Goal: Information Seeking & Learning: Learn about a topic

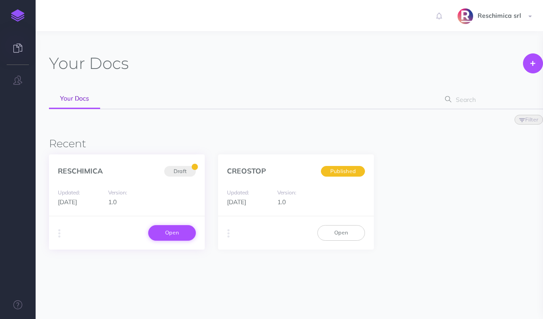
click at [160, 231] on link "Open" at bounding box center [172, 232] width 48 height 15
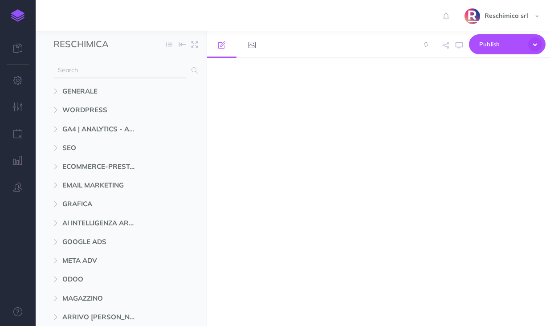
select select "null"
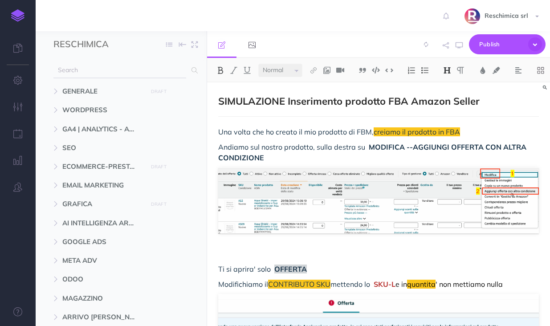
click at [191, 70] on icon at bounding box center [194, 70] width 6 height 6
click at [153, 72] on input "text" at bounding box center [119, 70] width 133 height 16
type input "301"
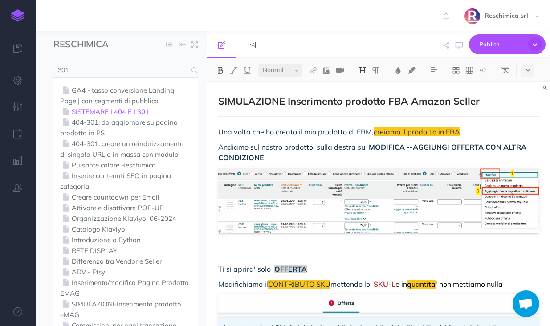
click at [140, 110] on link "SISTEMARE I 404 E I 301" at bounding box center [125, 111] width 131 height 11
select select "null"
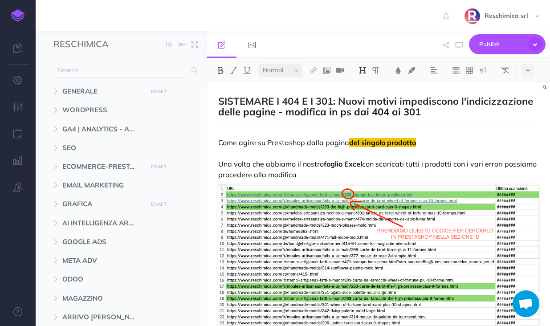
click at [182, 69] on input "text" at bounding box center [119, 70] width 133 height 16
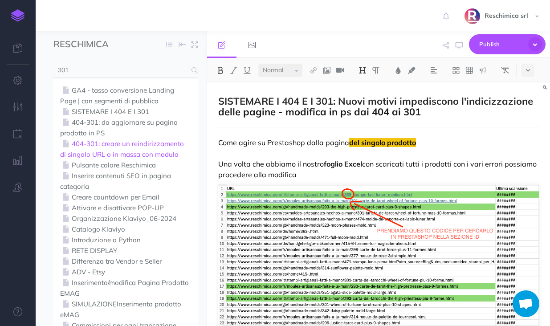
type input "301"
click at [144, 152] on link "404-301: creare un reindirizzamento di singolo URL o in massa con modulo" at bounding box center [125, 148] width 131 height 21
select select "null"
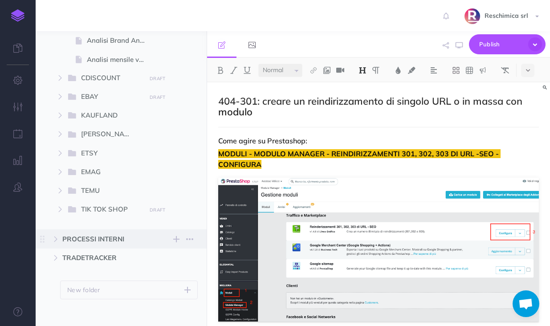
scroll to position [934, 0]
click at [56, 241] on icon "button" at bounding box center [55, 239] width 5 height 5
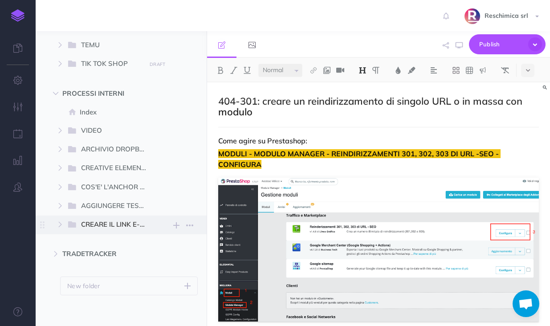
scroll to position [1085, 0]
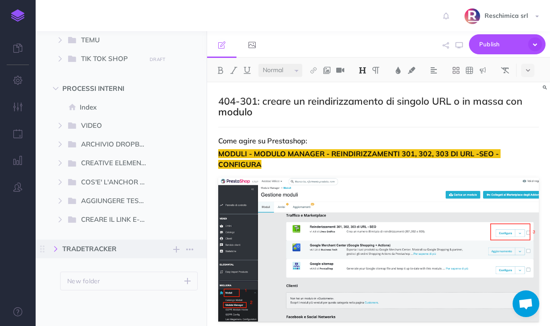
click at [59, 245] on button "button" at bounding box center [56, 249] width 16 height 11
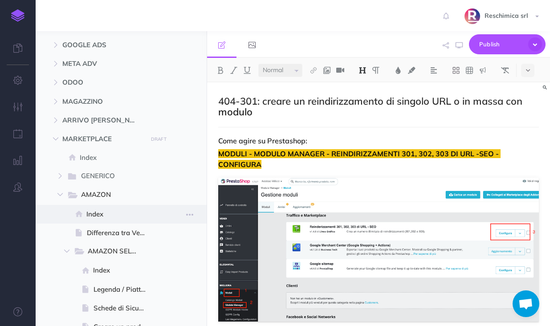
scroll to position [0, 0]
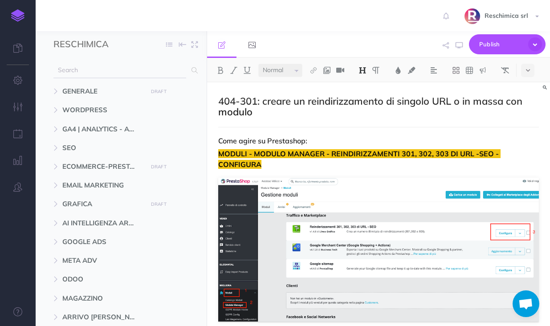
click at [195, 68] on icon at bounding box center [194, 70] width 6 height 6
click at [140, 73] on input "text" at bounding box center [119, 70] width 133 height 16
type input "301"
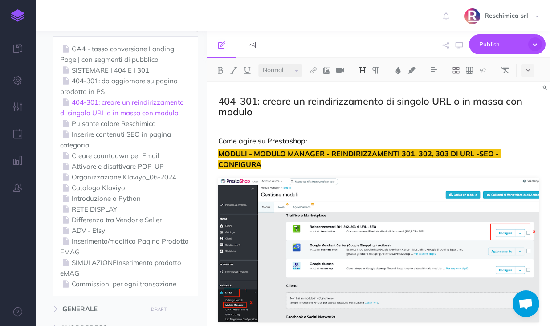
scroll to position [47, 0]
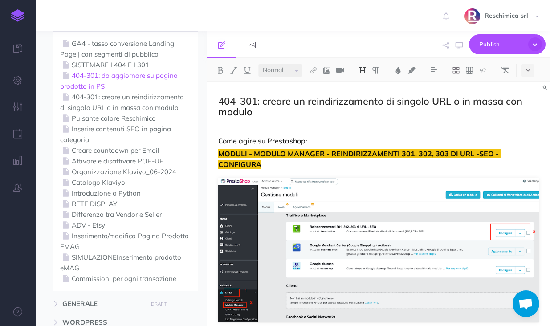
click at [123, 73] on link "404-301: da aggiornare su pagina prodotto in PS" at bounding box center [125, 80] width 131 height 21
select select "null"
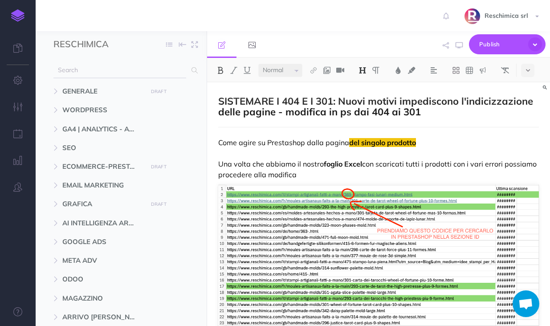
click at [188, 70] on span at bounding box center [192, 70] width 12 height 16
click at [154, 72] on input "text" at bounding box center [119, 70] width 133 height 16
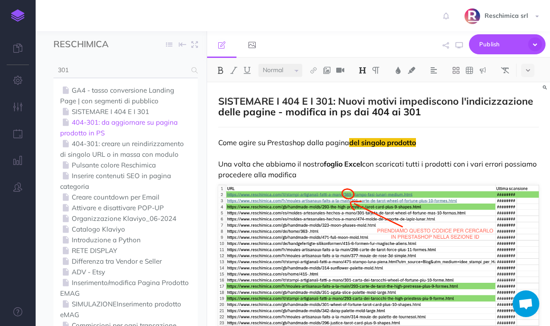
type input "301"
click at [111, 122] on link "404-301: da aggiornare su pagina prodotto in PS" at bounding box center [125, 127] width 131 height 21
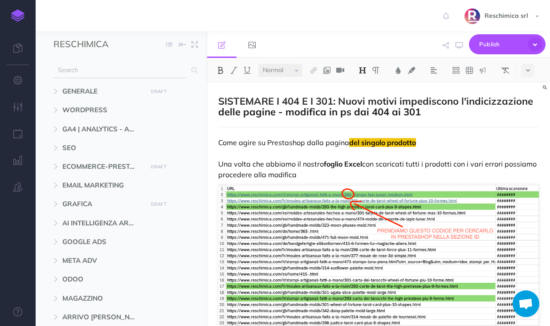
click at [179, 72] on input "text" at bounding box center [119, 70] width 133 height 16
type input "301"
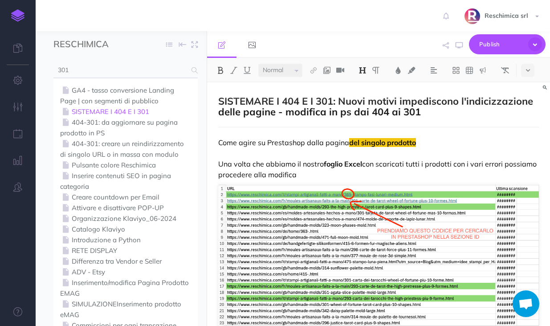
click at [138, 112] on link "SISTEMARE I 404 E I 301" at bounding box center [125, 111] width 131 height 11
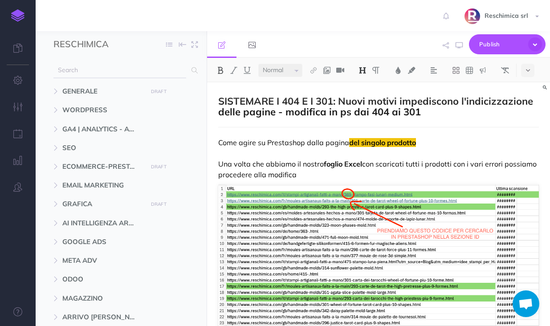
click at [144, 72] on input "text" at bounding box center [119, 70] width 133 height 16
type input "301"
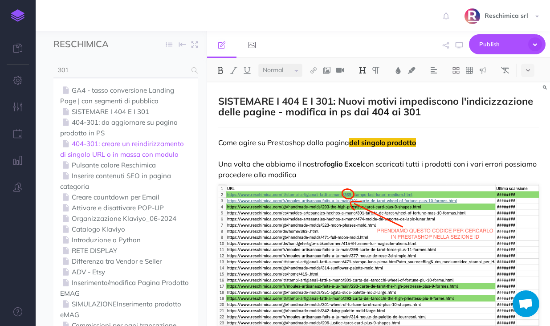
click at [101, 142] on link "404-301: creare un reindirizzamento di singolo URL o in massa con modulo" at bounding box center [125, 148] width 131 height 21
select select "null"
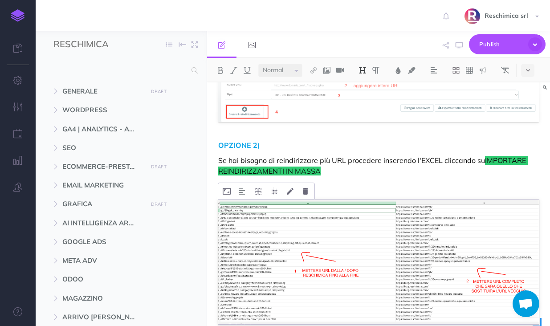
scroll to position [362, 0]
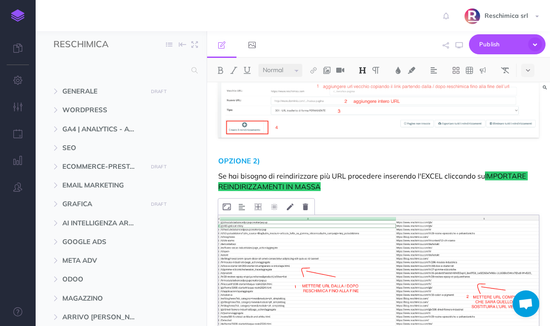
click at [346, 250] on img at bounding box center [378, 277] width 321 height 125
click at [338, 272] on img at bounding box center [378, 277] width 321 height 125
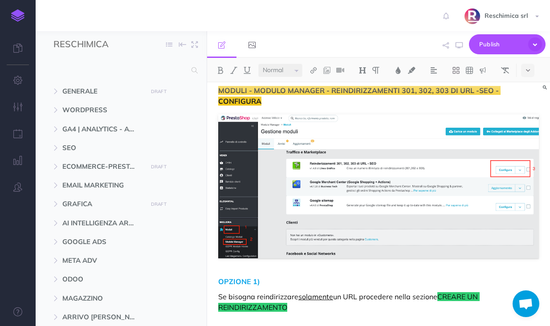
scroll to position [0, 0]
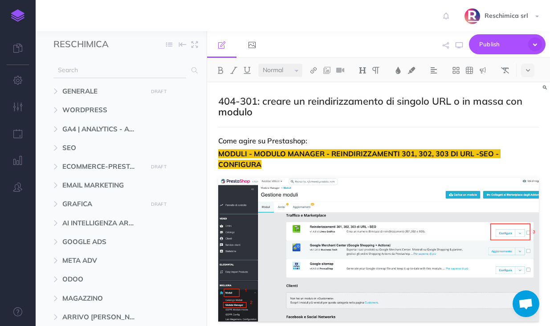
click at [115, 65] on input "text" at bounding box center [119, 70] width 133 height 16
type input "301"
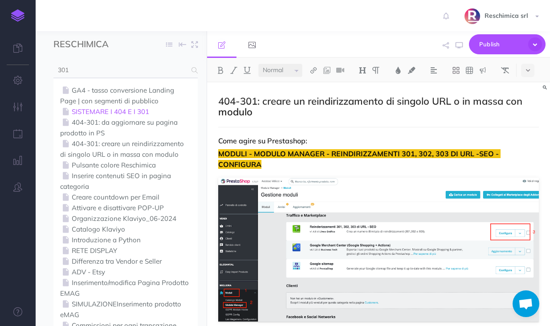
click at [83, 111] on link "SISTEMARE I 404 E I 301" at bounding box center [125, 111] width 131 height 11
select select "null"
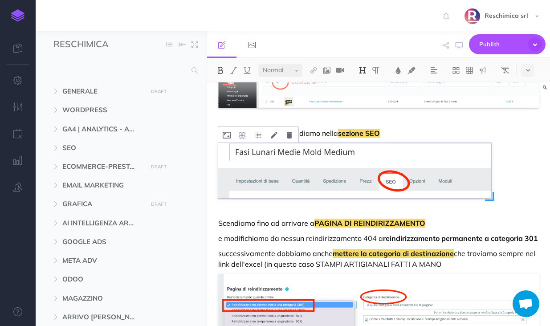
scroll to position [506, 0]
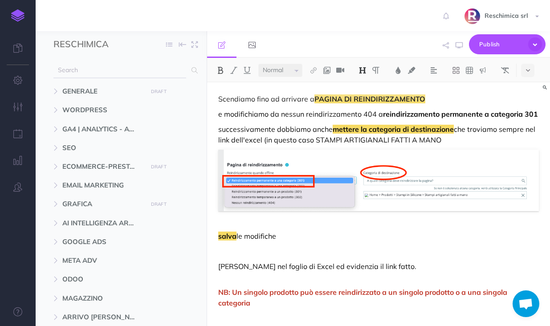
click at [191, 67] on span at bounding box center [192, 70] width 12 height 16
click at [122, 76] on input "text" at bounding box center [119, 70] width 133 height 16
type input "301"
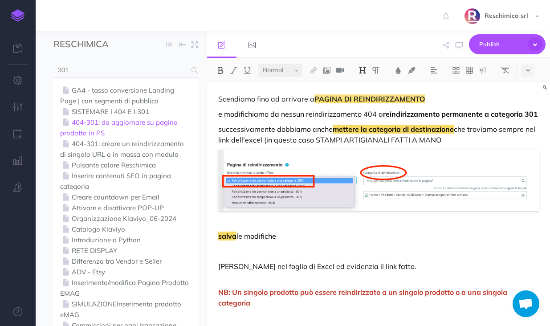
click at [106, 119] on link "404-301: da aggiornare su pagina prodotto in PS" at bounding box center [125, 127] width 131 height 21
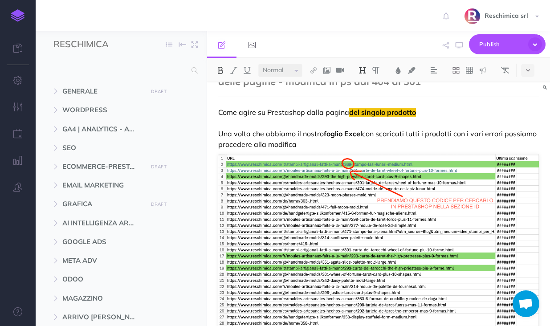
scroll to position [0, 0]
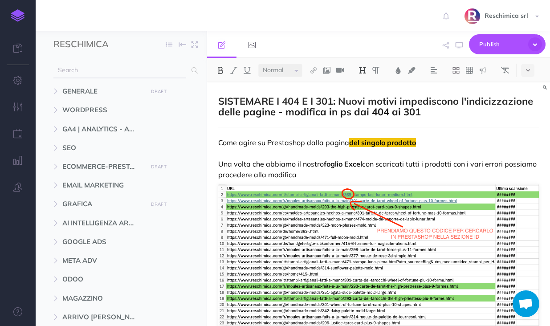
click at [157, 65] on input "text" at bounding box center [119, 70] width 133 height 16
type input "301"
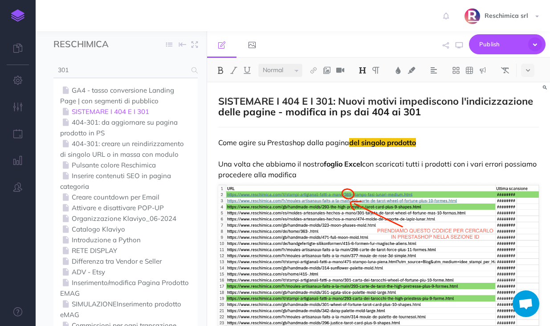
click at [67, 112] on icon at bounding box center [66, 111] width 12 height 7
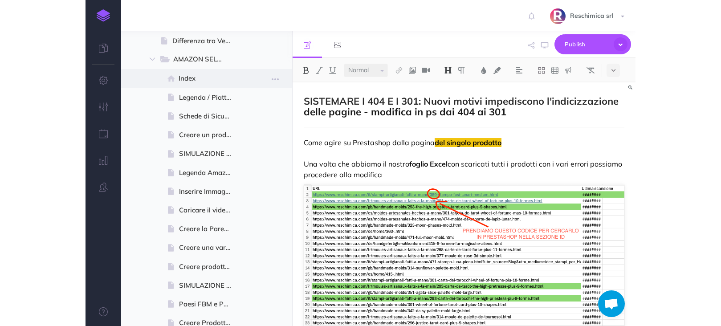
scroll to position [665, 0]
